Goal: Check status: Check status

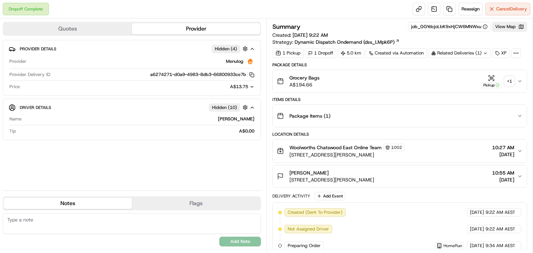
click at [511, 81] on div "+ 1" at bounding box center [510, 81] width 10 height 10
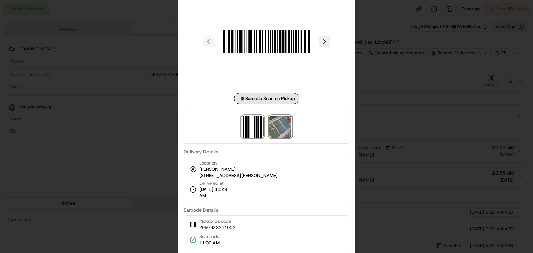
click at [281, 126] on img at bounding box center [280, 127] width 22 height 22
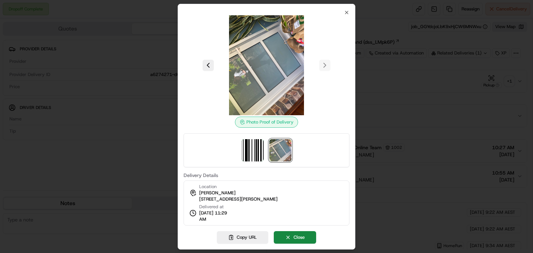
click at [421, 73] on div at bounding box center [266, 126] width 533 height 253
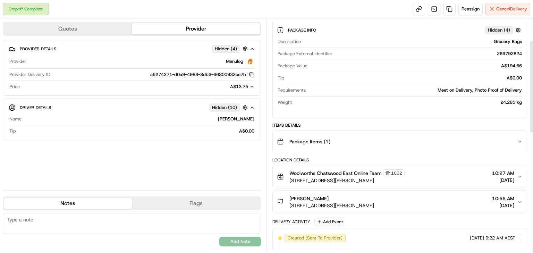
scroll to position [83, 0]
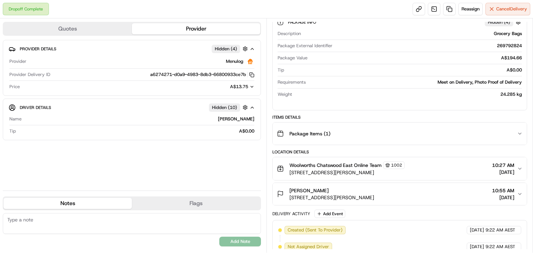
drag, startPoint x: 292, startPoint y: 195, endPoint x: 380, endPoint y: 197, distance: 88.5
click at [374, 197] on span "20 Carlyle Rd, East Lindfield, NSW 2070, AU" at bounding box center [331, 197] width 85 height 7
copy span "0 Carlyle Rd, East Lindfield, NSW 2070"
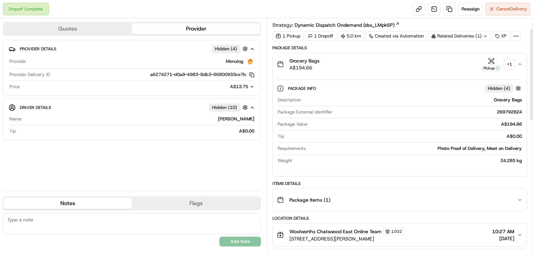
scroll to position [0, 0]
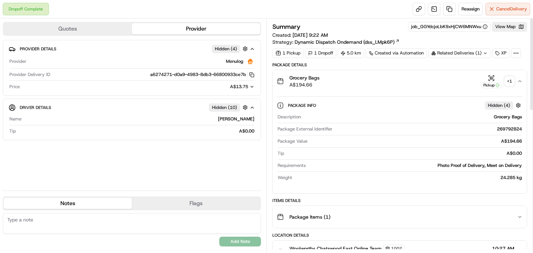
click at [511, 79] on div "+ 1" at bounding box center [510, 81] width 10 height 10
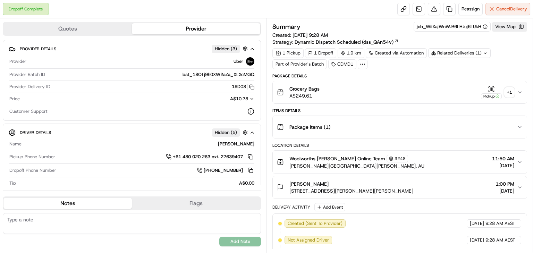
click at [513, 90] on div "+ 1" at bounding box center [510, 92] width 10 height 10
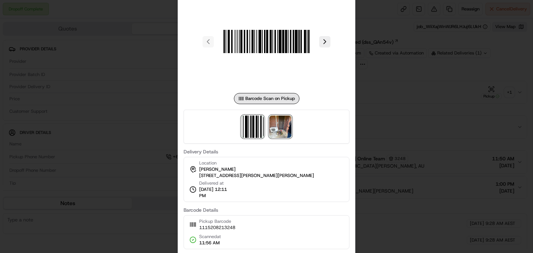
click at [278, 129] on img at bounding box center [280, 127] width 22 height 22
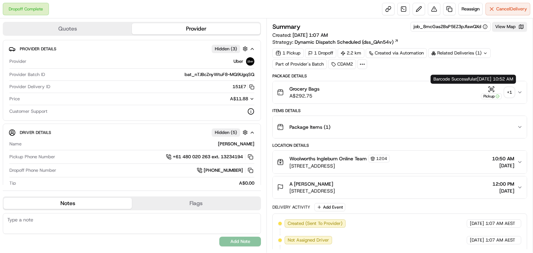
click at [507, 90] on div "+ 1" at bounding box center [510, 92] width 10 height 10
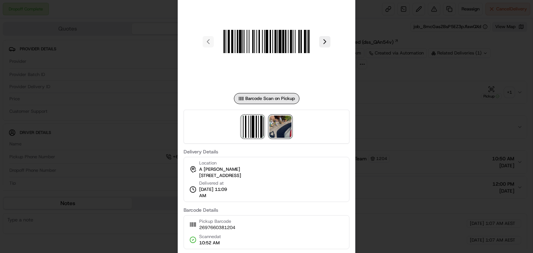
click at [280, 132] on img at bounding box center [280, 127] width 22 height 22
